Goal: Task Accomplishment & Management: Manage account settings

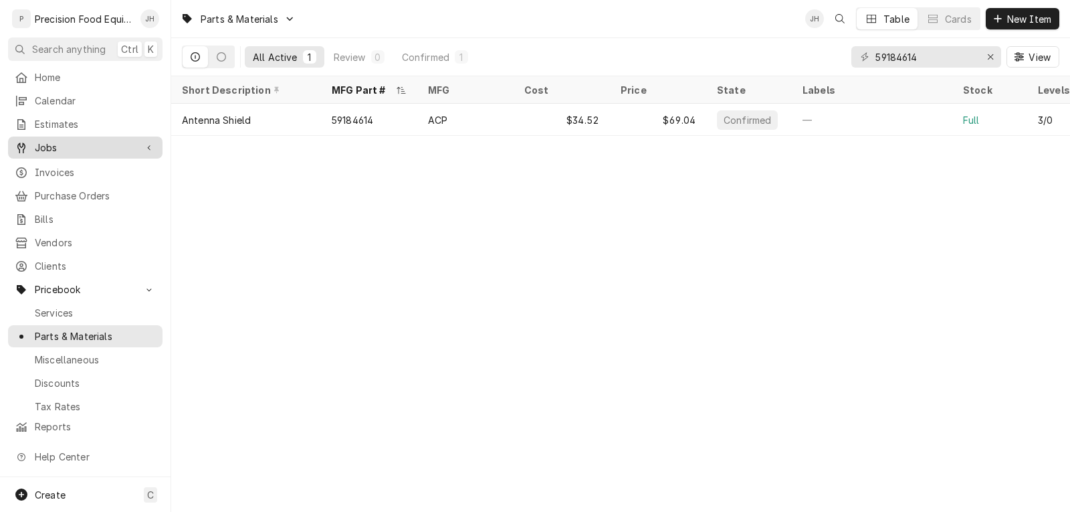
click at [48, 142] on span "Jobs" at bounding box center [85, 147] width 101 height 14
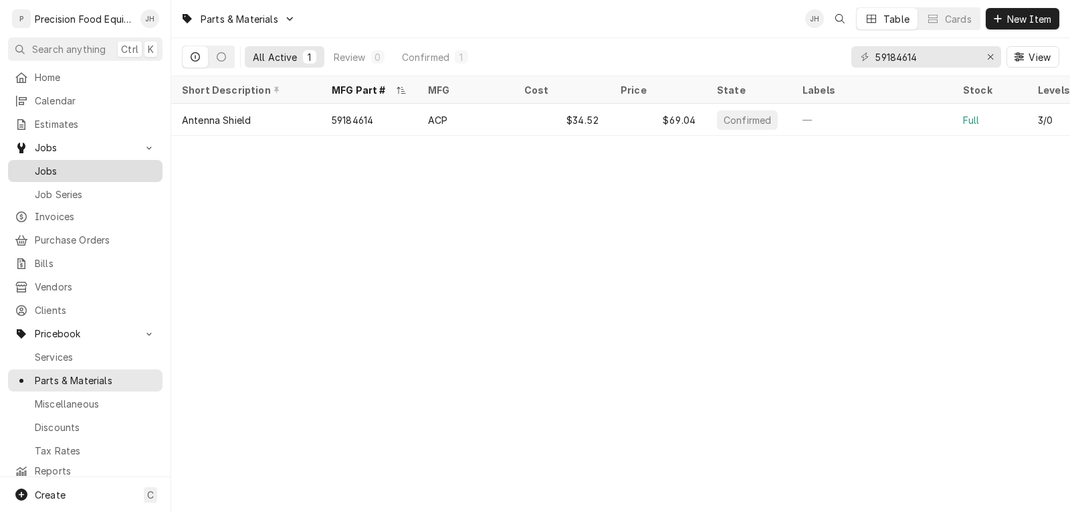
click at [96, 164] on span "Jobs" at bounding box center [95, 171] width 121 height 14
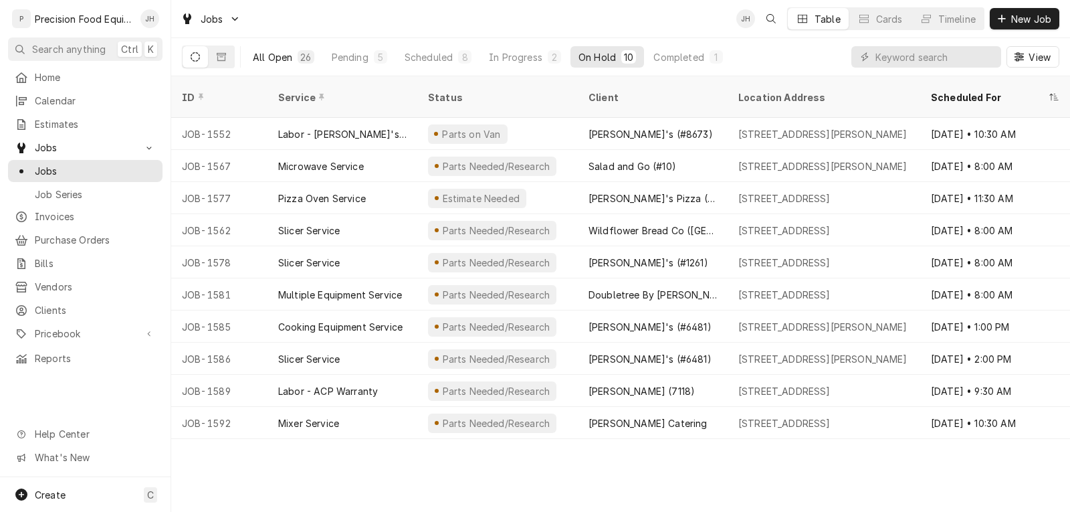
click at [284, 56] on div "All Open" at bounding box center [272, 57] width 39 height 14
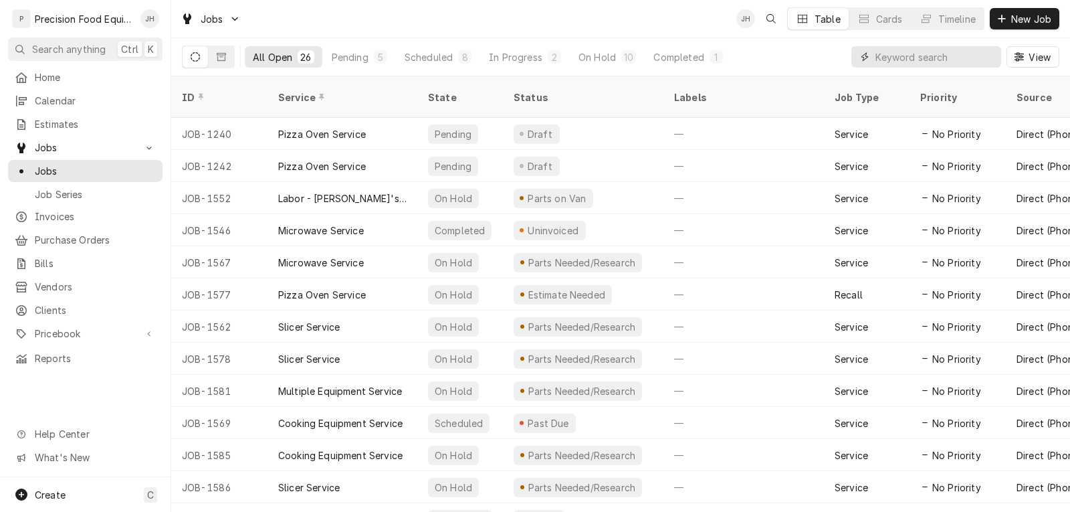
click at [898, 59] on input "Dynamic Content Wrapper" at bounding box center [935, 56] width 119 height 21
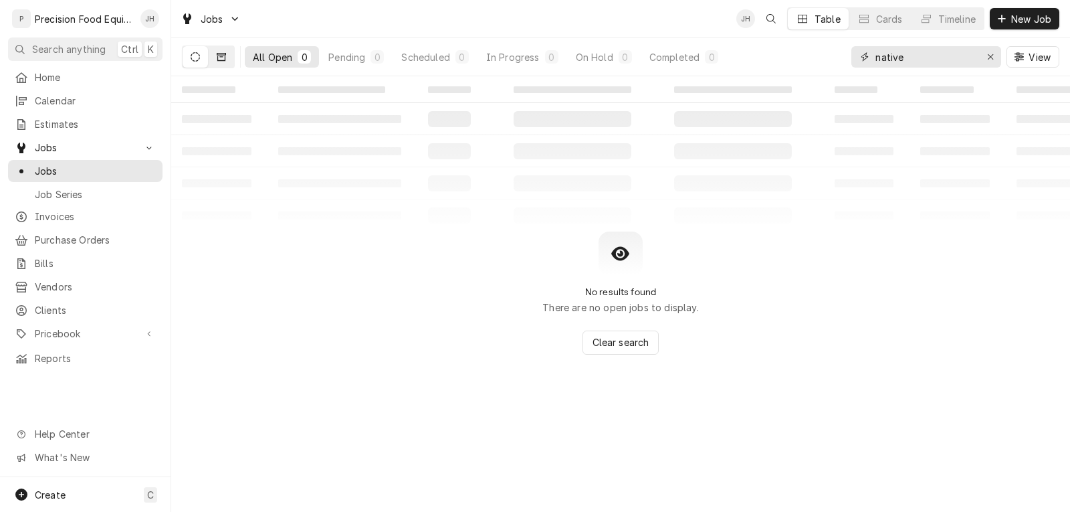
type input "native"
click at [221, 56] on icon "Dynamic Content Wrapper" at bounding box center [221, 56] width 9 height 9
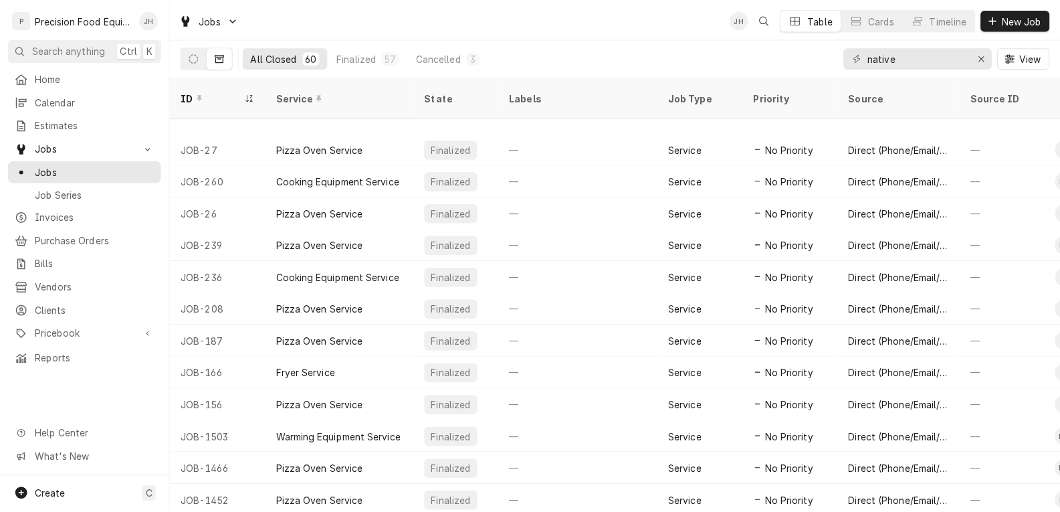
scroll to position [692, 0]
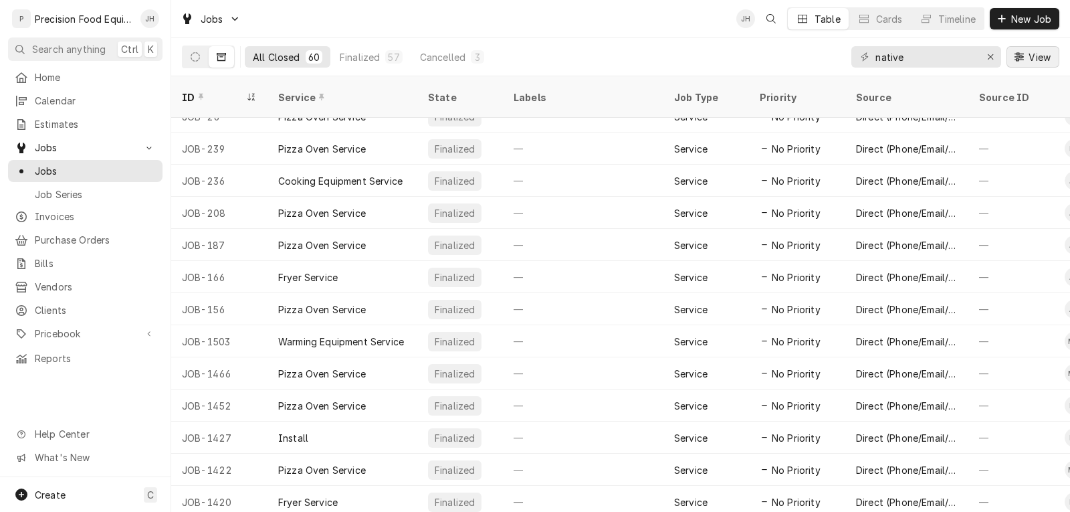
click at [1036, 58] on span "View" at bounding box center [1039, 57] width 27 height 14
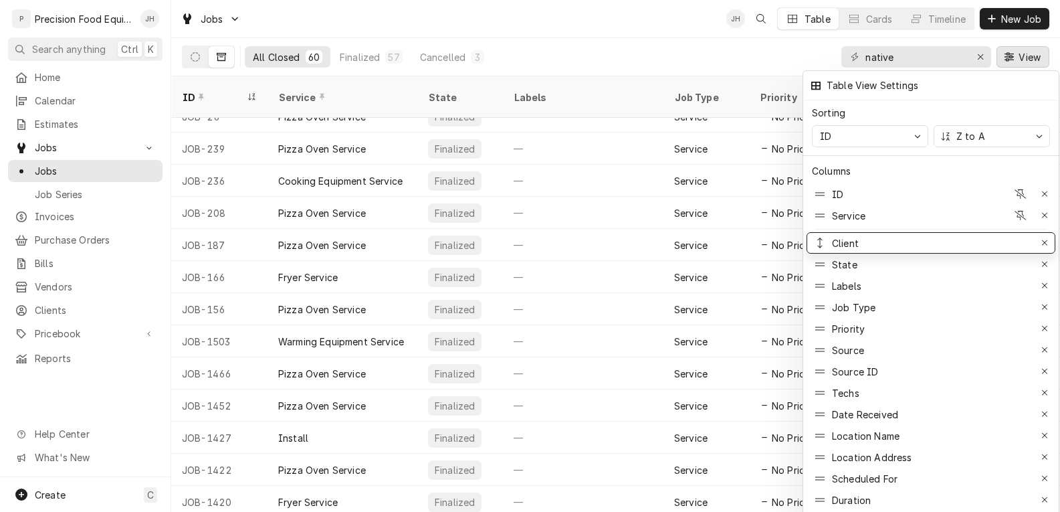
drag, startPoint x: 876, startPoint y: 400, endPoint x: 900, endPoint y: 227, distance: 174.8
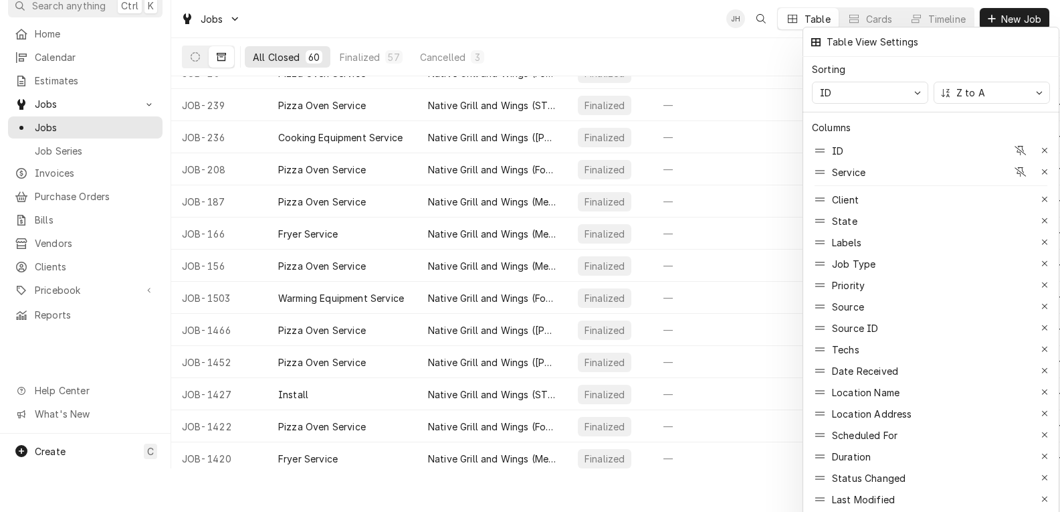
scroll to position [67, 0]
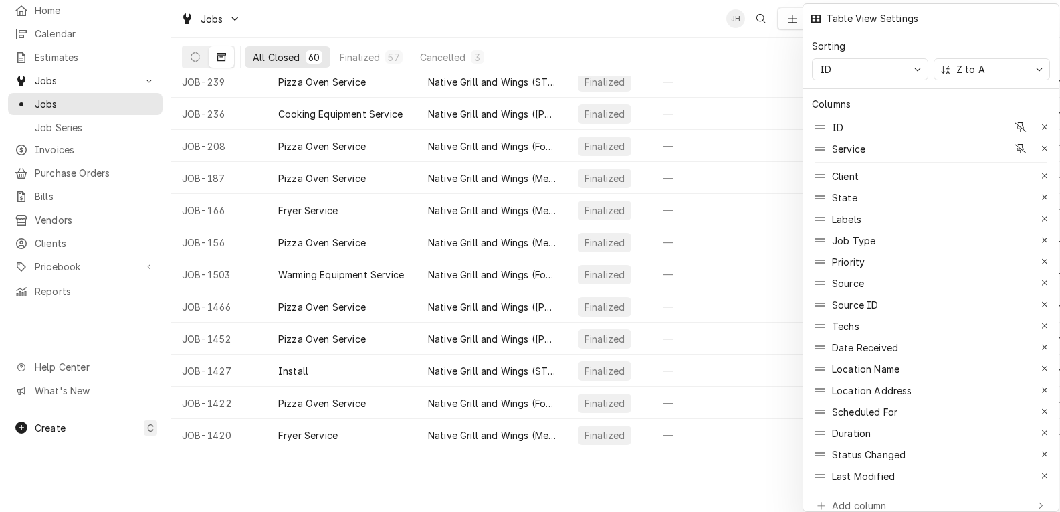
click at [374, 260] on div at bounding box center [530, 256] width 1060 height 512
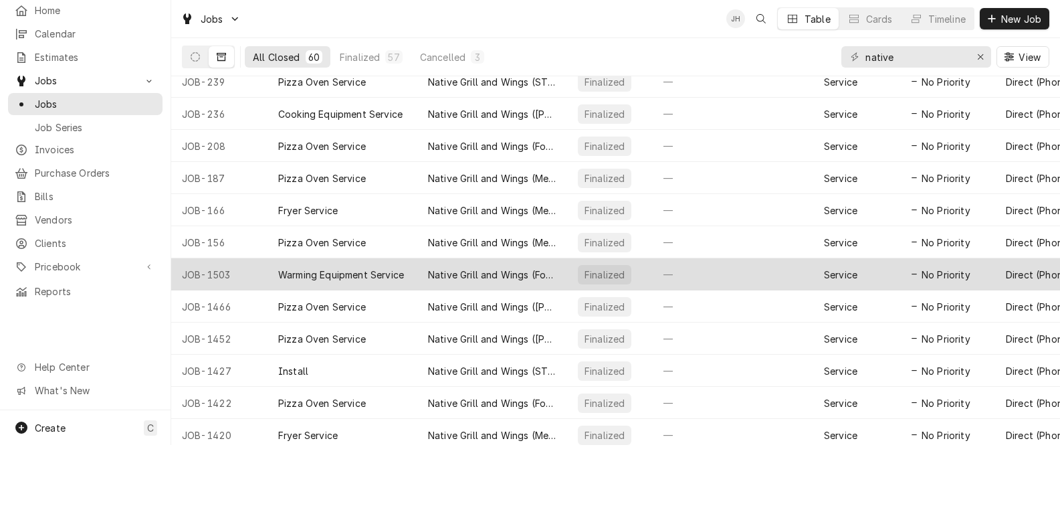
click at [232, 258] on div "JOB-1503" at bounding box center [219, 274] width 96 height 32
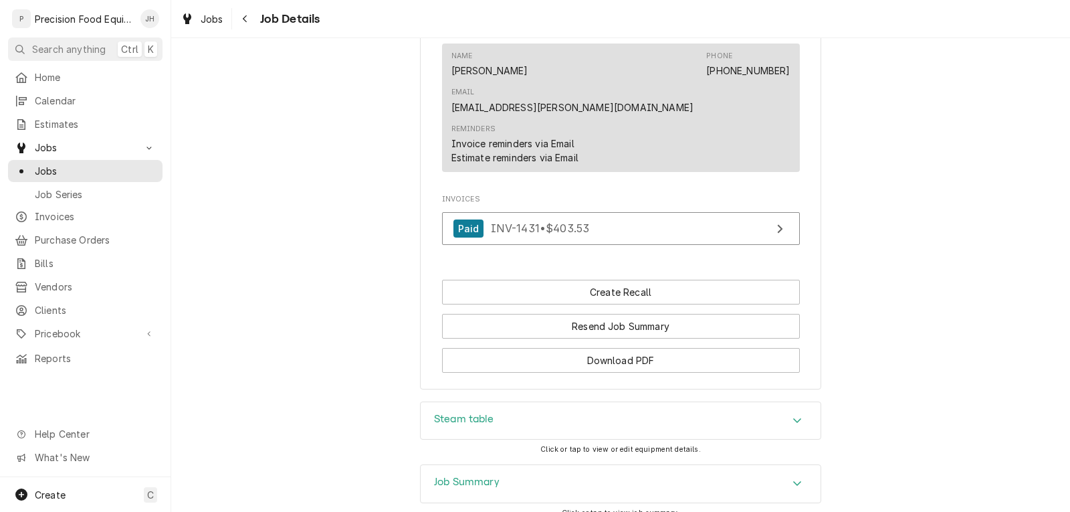
scroll to position [1052, 0]
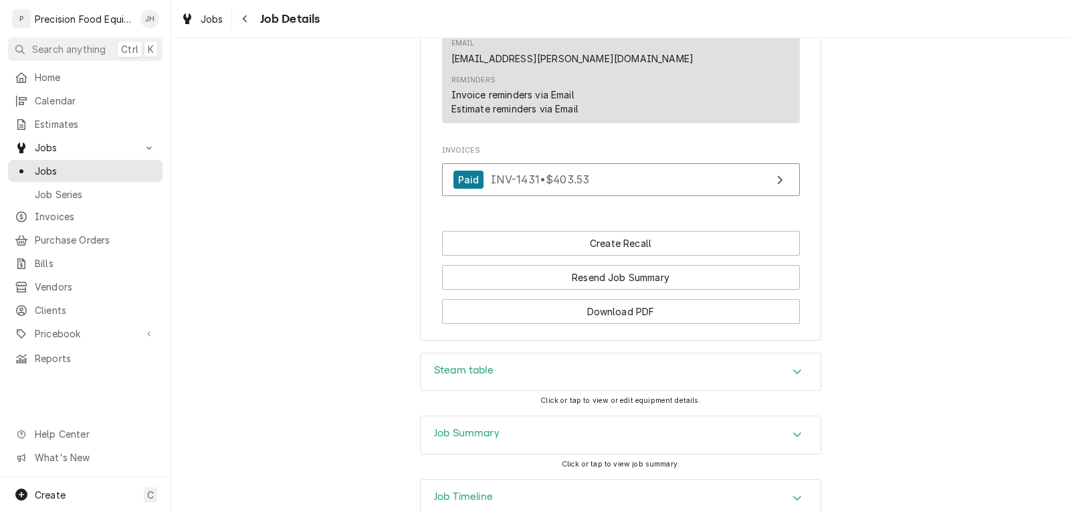
click at [575, 416] on div "Job Summary" at bounding box center [621, 434] width 400 height 37
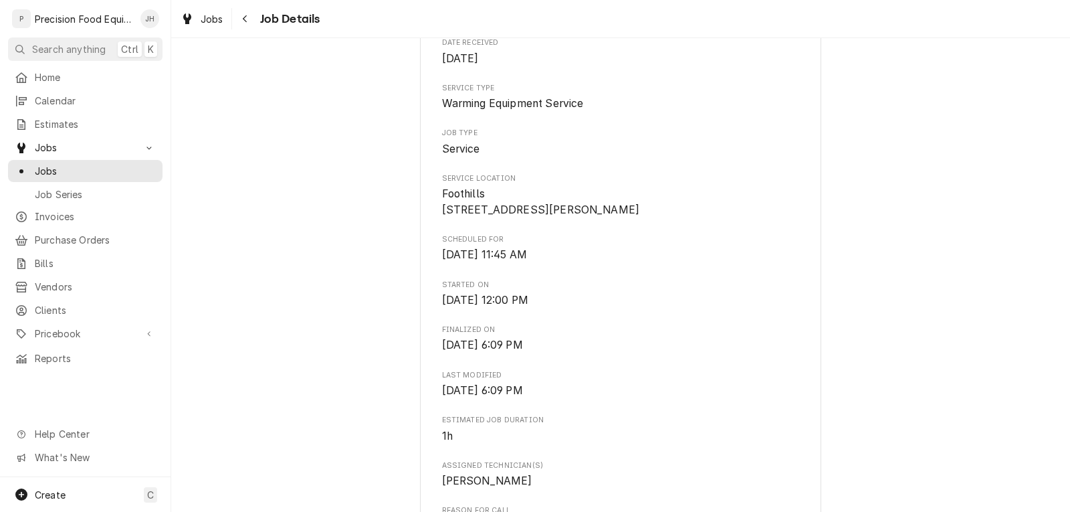
scroll to position [0, 0]
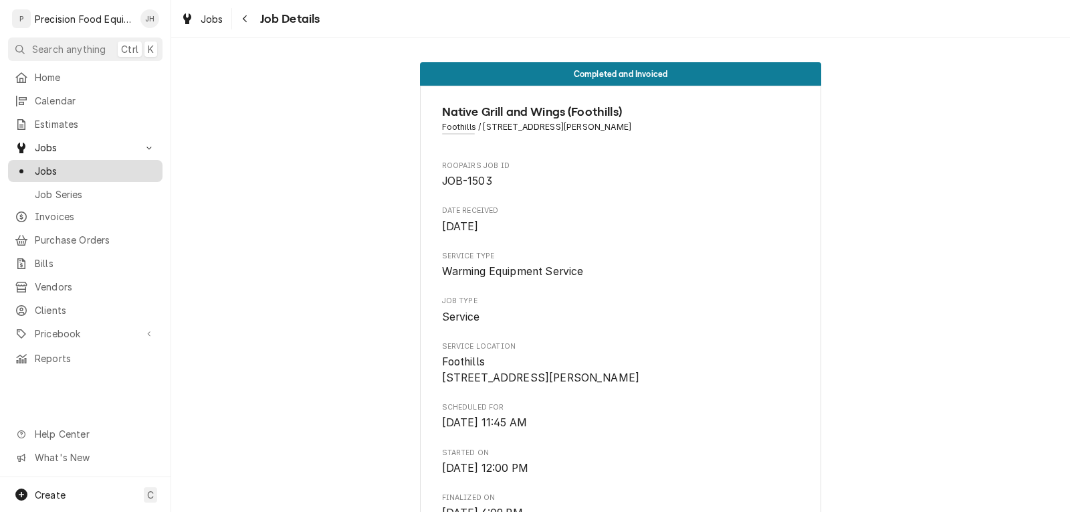
click at [41, 169] on span "Jobs" at bounding box center [95, 171] width 121 height 14
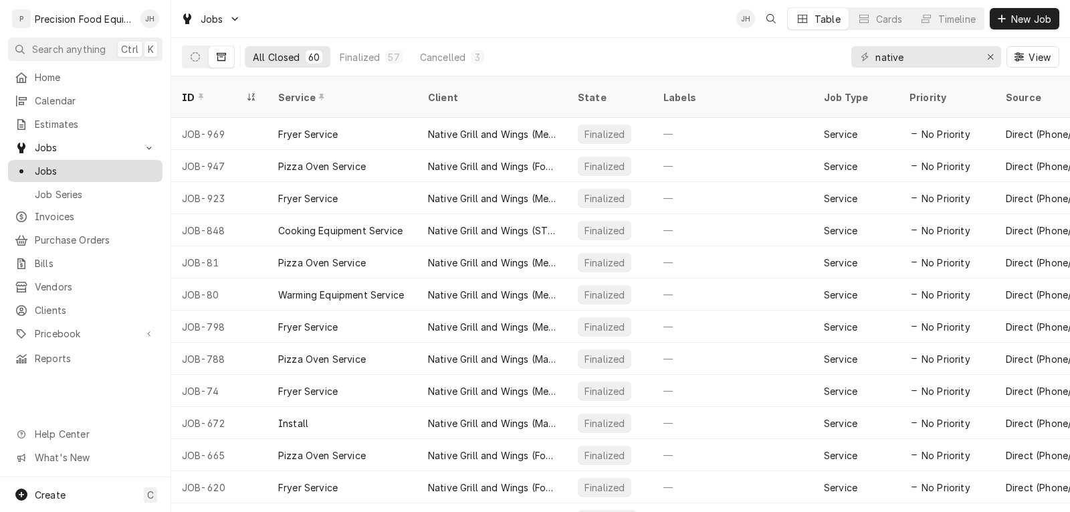
click at [39, 164] on span "Jobs" at bounding box center [95, 171] width 121 height 14
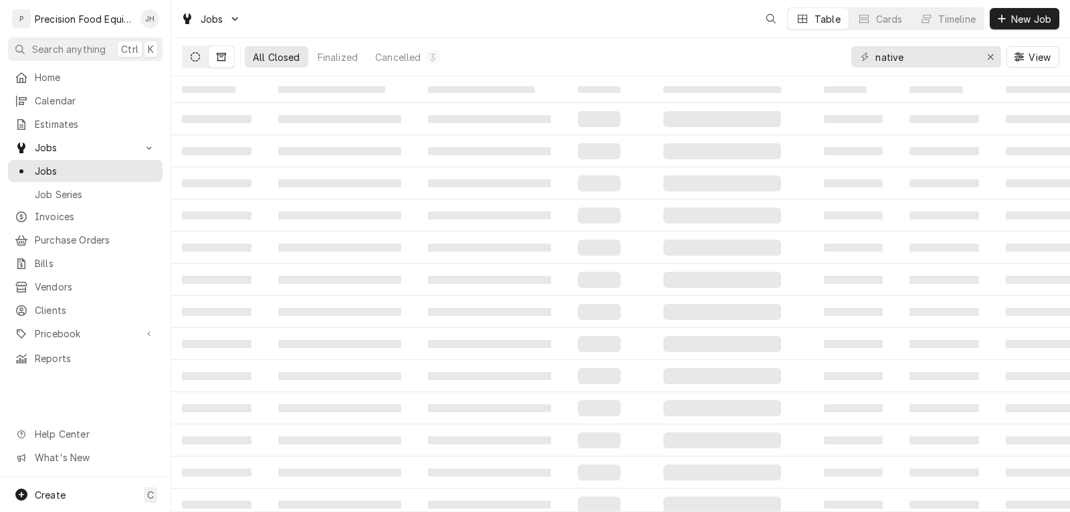
click at [194, 57] on icon "Dynamic Content Wrapper" at bounding box center [195, 56] width 9 height 9
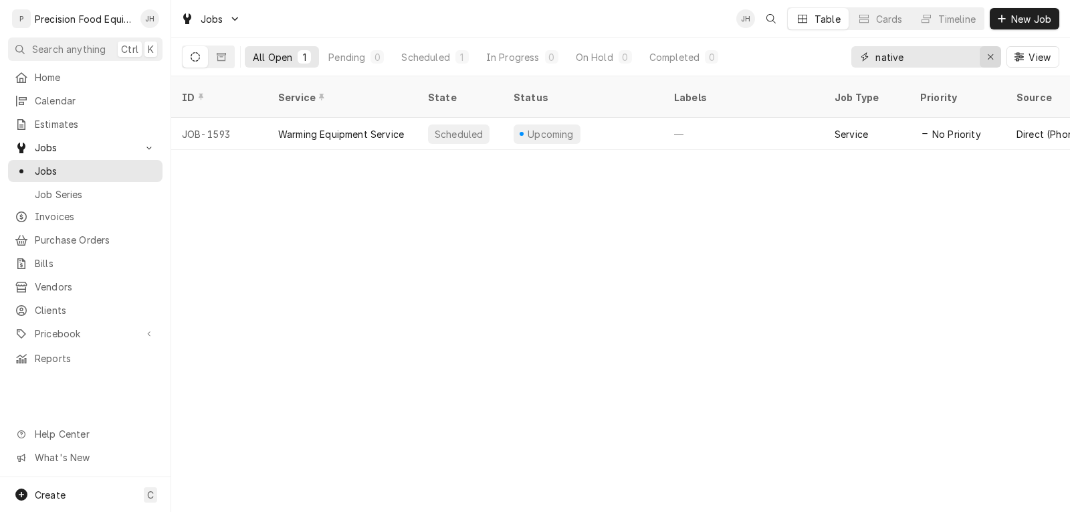
click at [991, 54] on icon "Erase input" at bounding box center [990, 56] width 7 height 9
